Goal: Transaction & Acquisition: Purchase product/service

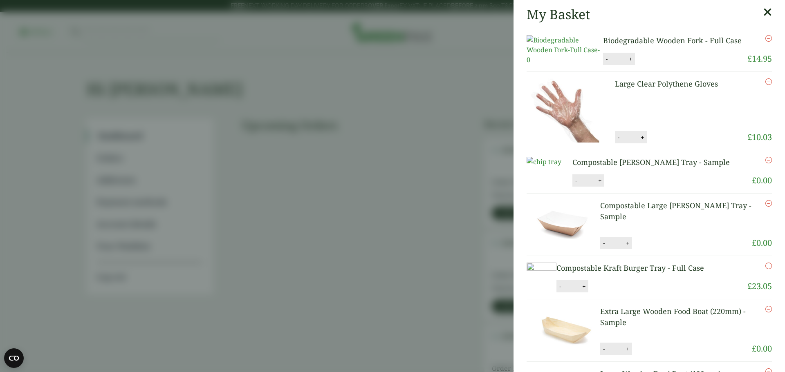
click at [420, 143] on aside "My Basket Biodegradable Wooden Fork - Full Case Biodegradable Wooden Fork - Ful…" at bounding box center [392, 186] width 785 height 372
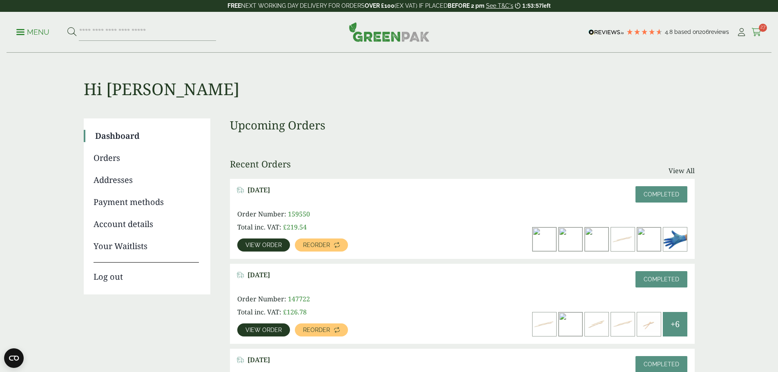
click at [755, 32] on icon at bounding box center [757, 32] width 10 height 8
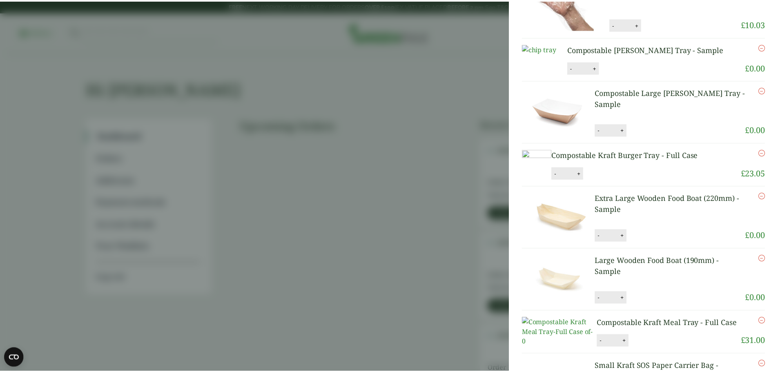
scroll to position [123, 0]
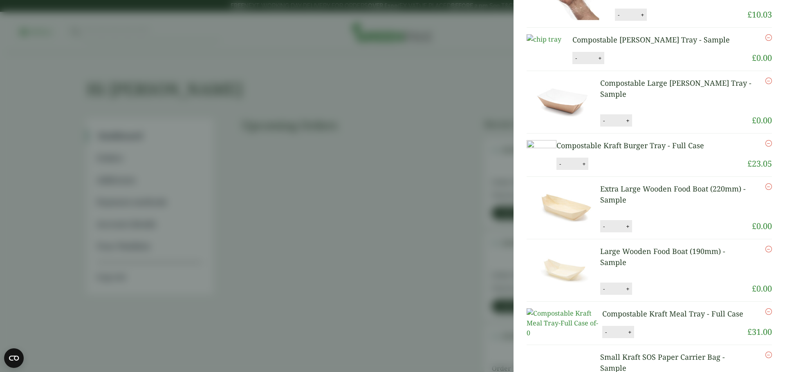
drag, startPoint x: 364, startPoint y: 128, endPoint x: 388, endPoint y: 135, distance: 25.2
click at [365, 128] on aside "My Basket Biodegradable Wooden Fork - Full Case Biodegradable Wooden Fork - Ful…" at bounding box center [392, 186] width 785 height 372
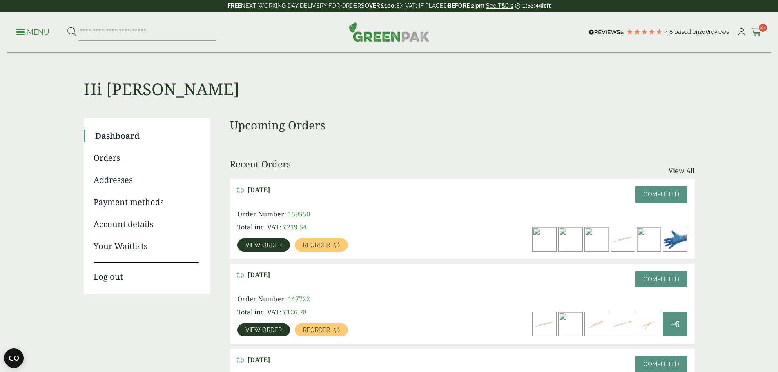
click at [753, 33] on icon at bounding box center [757, 32] width 10 height 8
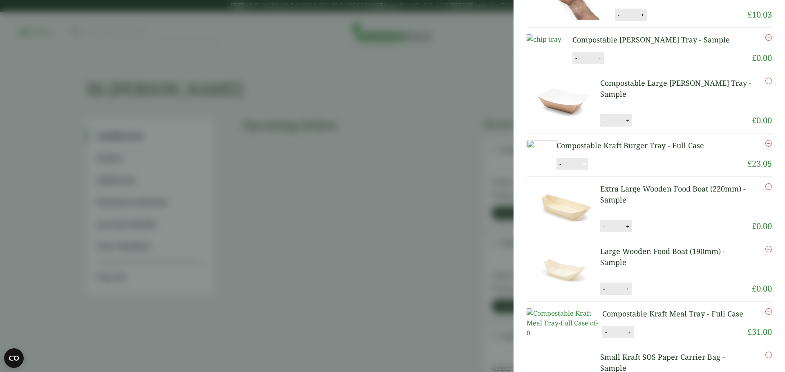
click at [414, 169] on aside "My Basket Biodegradable Wooden Fork - Full Case Biodegradable Wooden Fork - Ful…" at bounding box center [392, 186] width 785 height 372
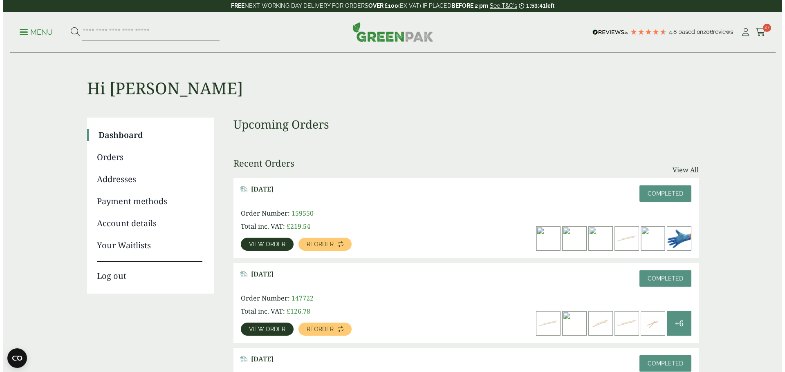
scroll to position [0, 0]
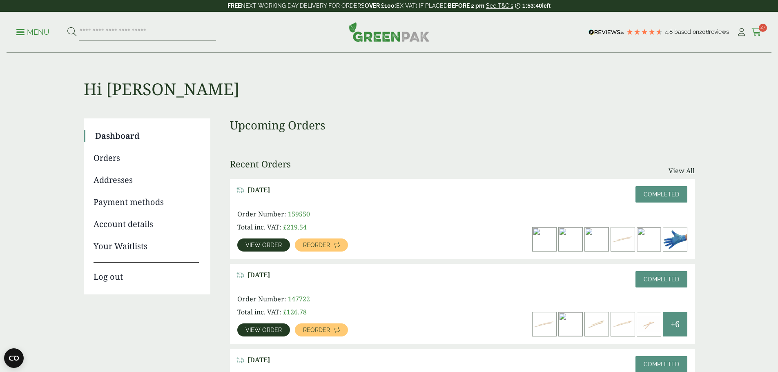
click at [759, 29] on span "27" at bounding box center [763, 28] width 8 height 8
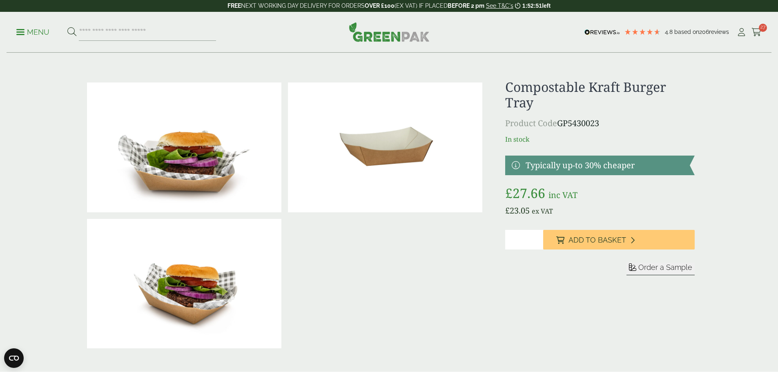
click at [22, 32] on span at bounding box center [20, 31] width 8 height 1
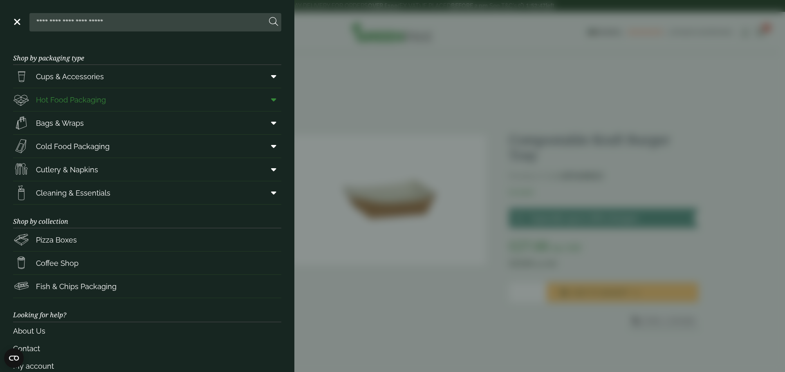
click at [271, 100] on icon at bounding box center [273, 100] width 5 height 8
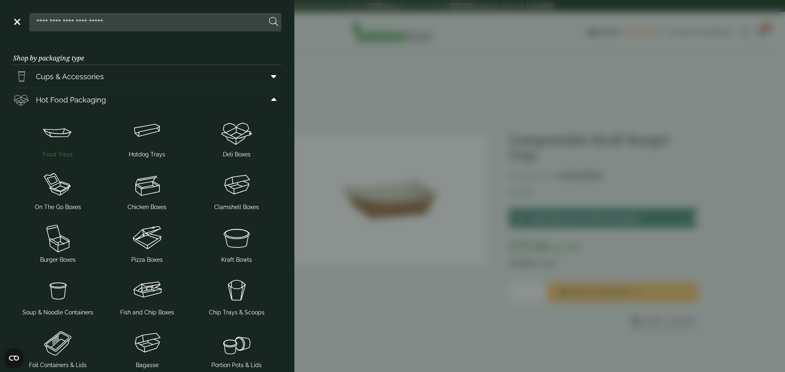
click at [58, 137] on img at bounding box center [57, 132] width 83 height 33
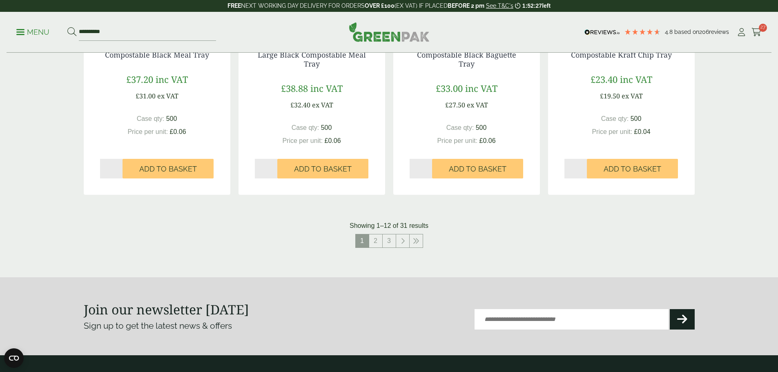
scroll to position [899, 0]
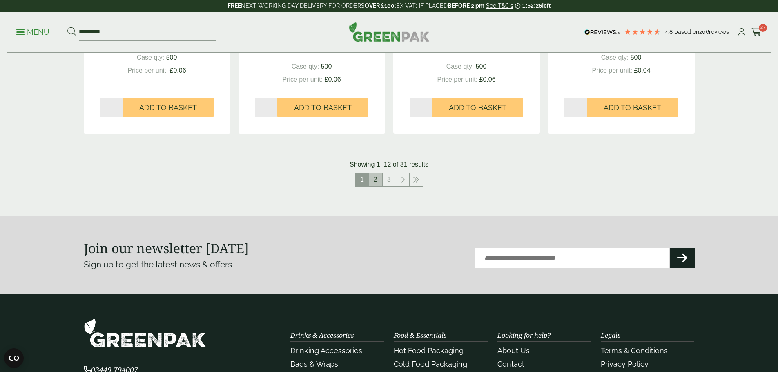
click at [373, 181] on link "2" at bounding box center [375, 179] width 13 height 13
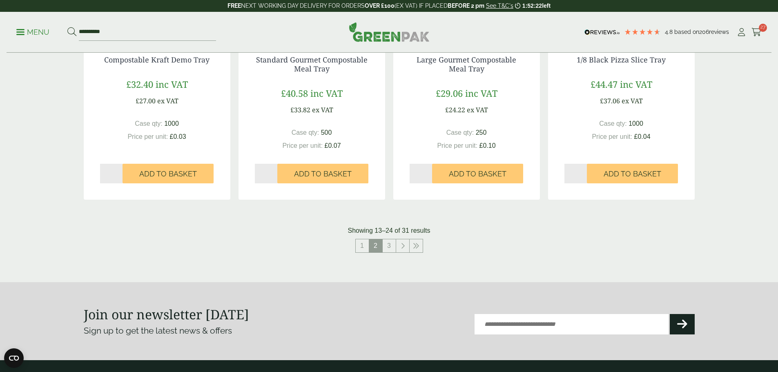
scroll to position [858, 0]
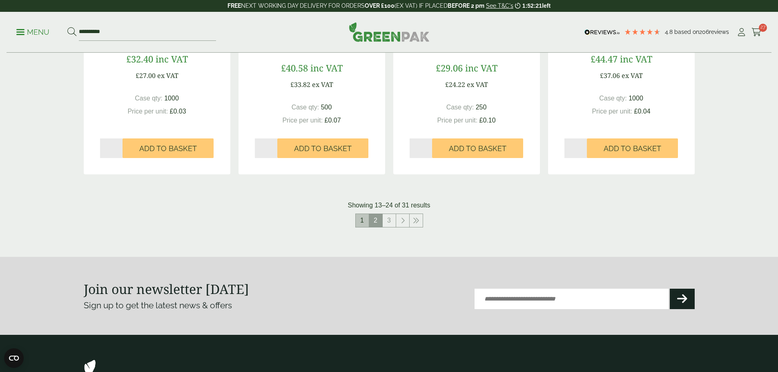
click at [360, 217] on link "1" at bounding box center [362, 220] width 13 height 13
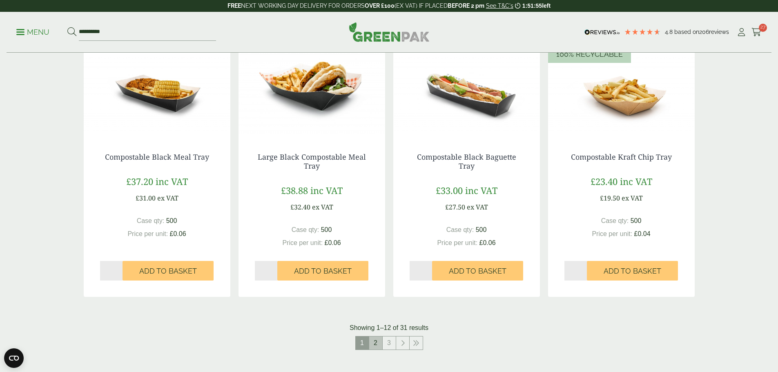
click at [379, 347] on link "2" at bounding box center [375, 343] width 13 height 13
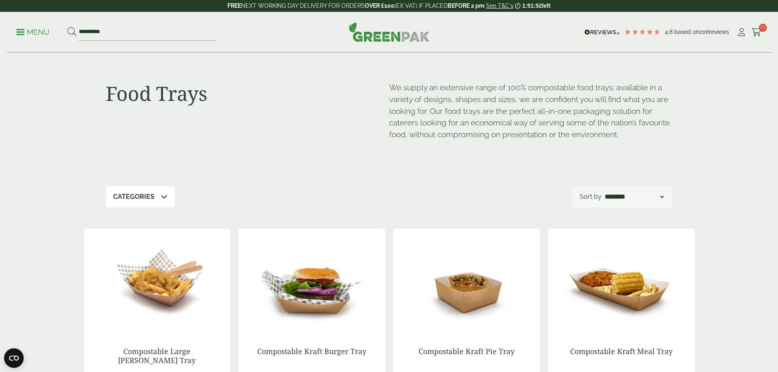
scroll to position [123, 0]
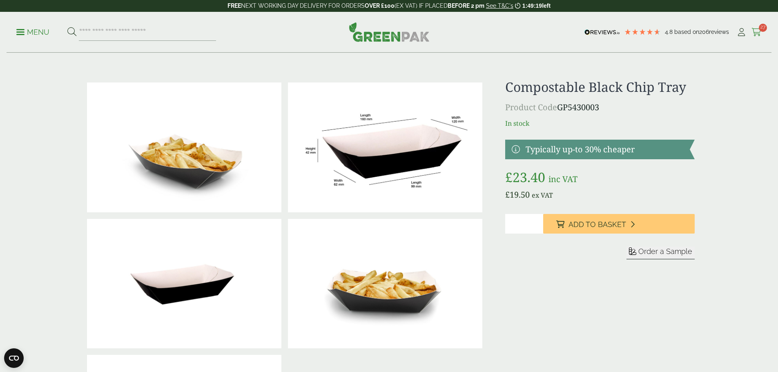
click at [752, 31] on icon at bounding box center [757, 32] width 10 height 8
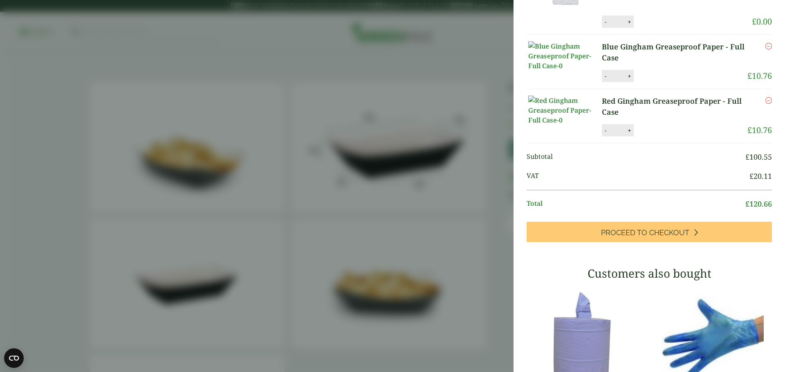
scroll to position [654, 0]
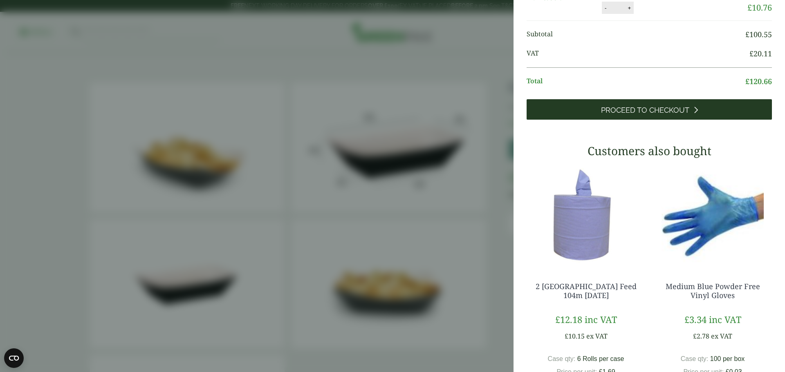
click at [663, 115] on span "Proceed to Checkout" at bounding box center [645, 110] width 88 height 9
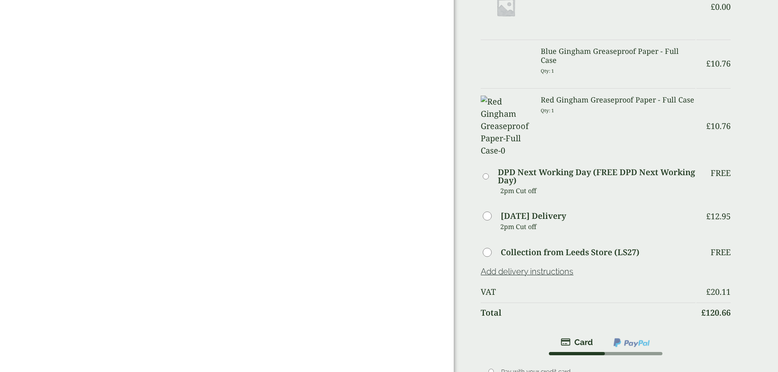
scroll to position [572, 0]
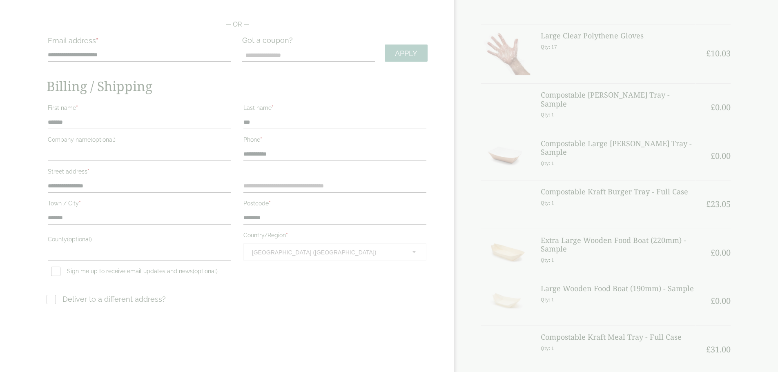
scroll to position [0, 0]
